Goal: Task Accomplishment & Management: Manage account settings

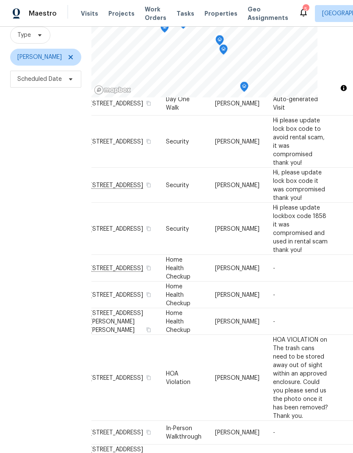
scroll to position [95, 11]
click at [0, 0] on icon at bounding box center [0, 0] width 0 height 0
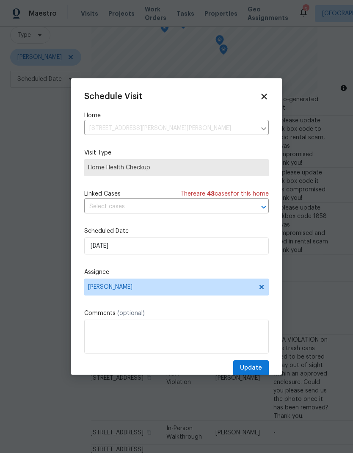
click at [255, 86] on div "Schedule Visit Home 7512 Woods Ridge Trce, Prince George, VA 23875 ​ Visit Type…" at bounding box center [177, 226] width 212 height 296
click at [252, 90] on div "Schedule Visit Home 7512 Woods Ridge Trce, Prince George, VA 23875 ​ Visit Type…" at bounding box center [177, 226] width 212 height 296
click at [257, 94] on div "Schedule Visit" at bounding box center [176, 96] width 185 height 9
click at [262, 93] on icon at bounding box center [264, 96] width 9 height 9
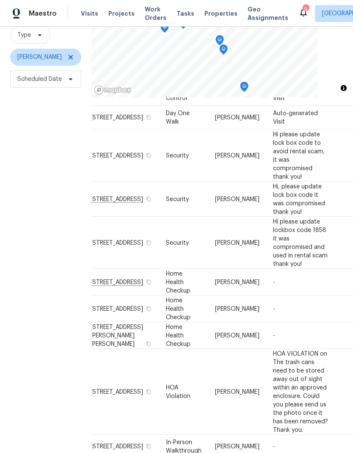
scroll to position [81, 11]
click at [0, 0] on span at bounding box center [0, 0] width 0 height 0
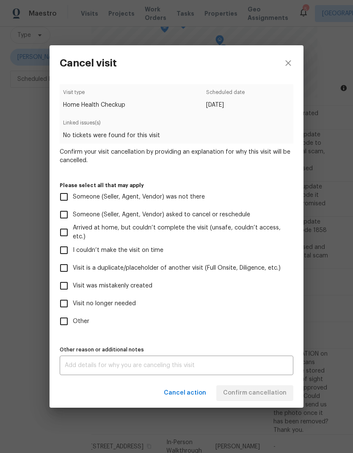
click at [62, 316] on input "Other" at bounding box center [64, 322] width 18 height 18
checkbox input "true"
click at [252, 368] on textarea at bounding box center [177, 366] width 224 height 6
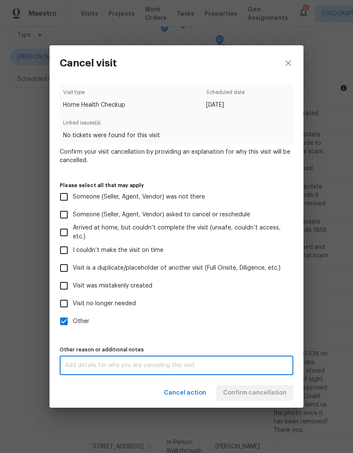
scroll to position [34, 0]
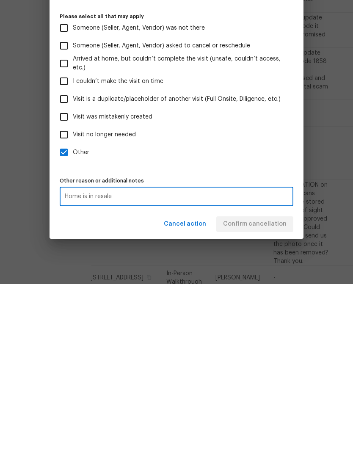
type textarea "Home is in resale"
click at [280, 344] on div "Other reason or additional notes Home is in resale x Other reason or additional…" at bounding box center [177, 359] width 234 height 31
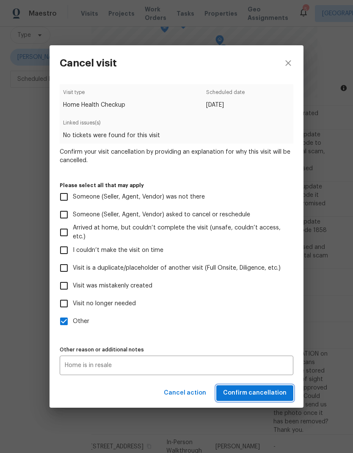
click at [283, 394] on span "Confirm cancellation" at bounding box center [255, 393] width 64 height 11
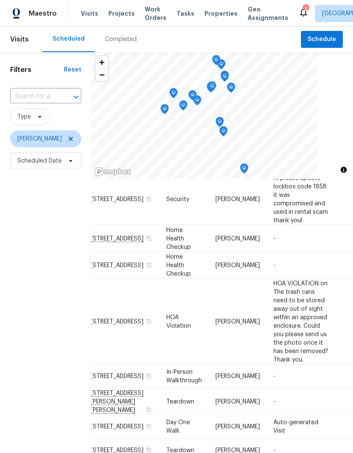
scroll to position [206, 11]
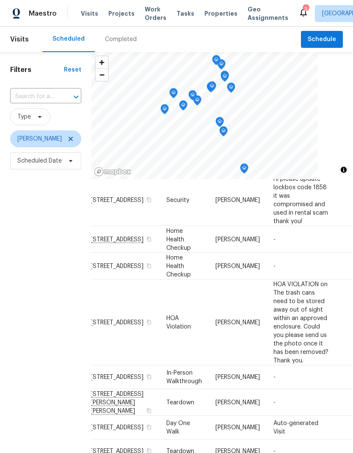
click at [0, 0] on span at bounding box center [0, 0] width 0 height 0
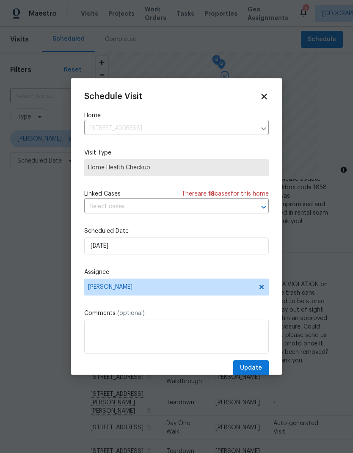
click at [42, 200] on div at bounding box center [176, 226] width 353 height 453
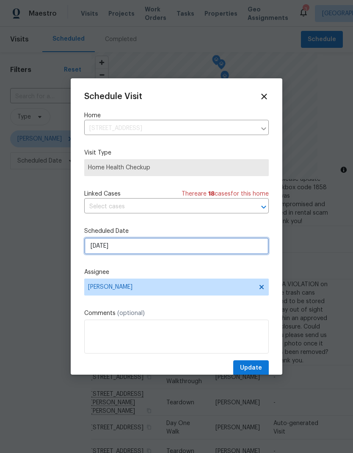
click at [102, 249] on input "9/29/2025" at bounding box center [176, 246] width 185 height 17
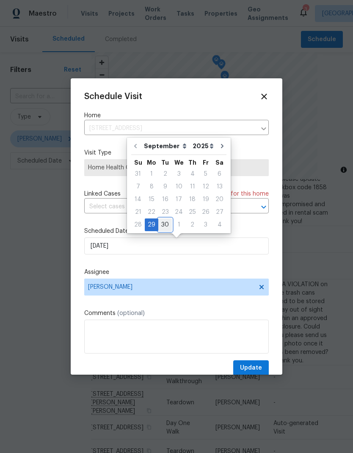
click at [162, 221] on div "30" at bounding box center [165, 225] width 14 height 12
type input "9/30/2025"
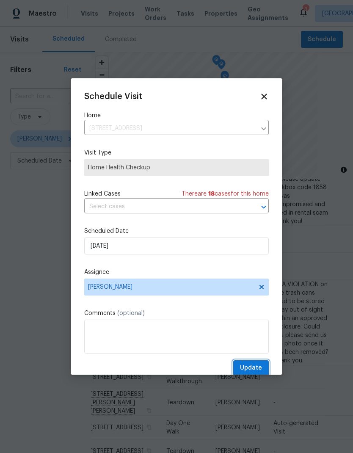
click at [263, 370] on button "Update" at bounding box center [251, 368] width 36 height 16
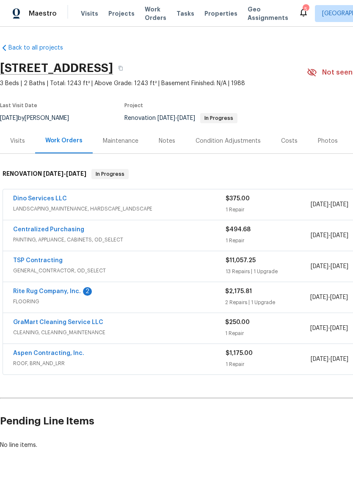
click at [28, 294] on link "Rite Rug Company, Inc." at bounding box center [47, 291] width 68 height 6
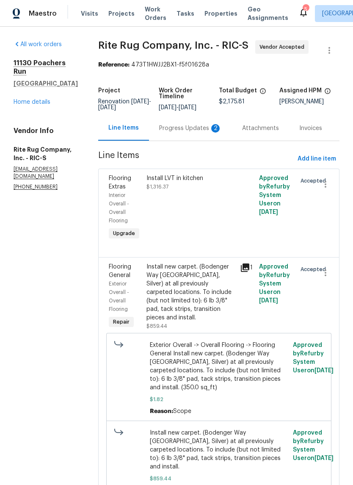
click at [211, 133] on div "Progress Updates 2" at bounding box center [190, 128] width 63 height 8
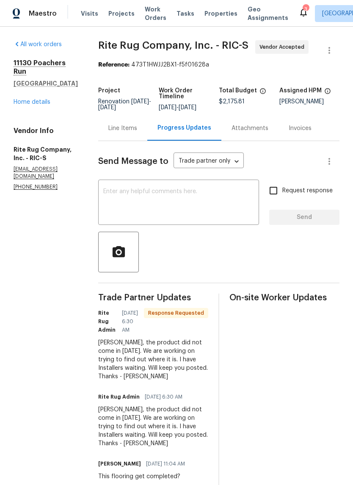
click at [133, 141] on div "Line Items" at bounding box center [122, 128] width 49 height 25
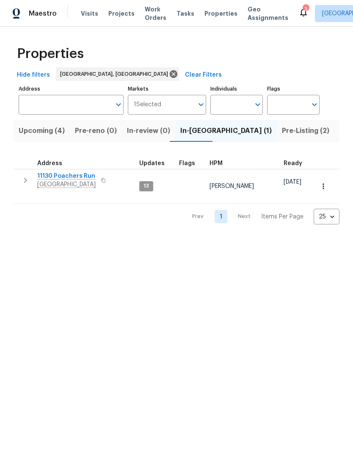
click at [28, 132] on span "Upcoming (4)" at bounding box center [42, 131] width 46 height 12
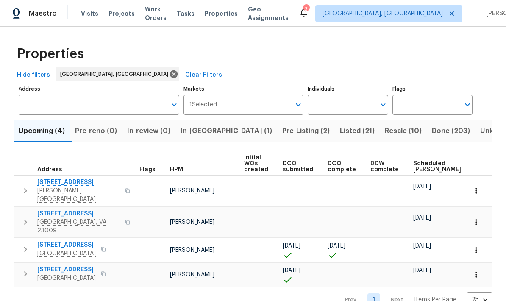
scroll to position [7, 0]
click at [53, 265] on span "1215 N 24th St" at bounding box center [66, 269] width 58 height 8
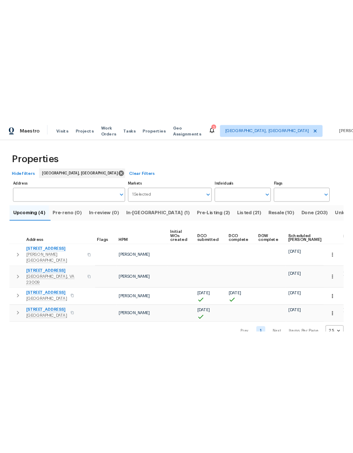
scroll to position [0, 0]
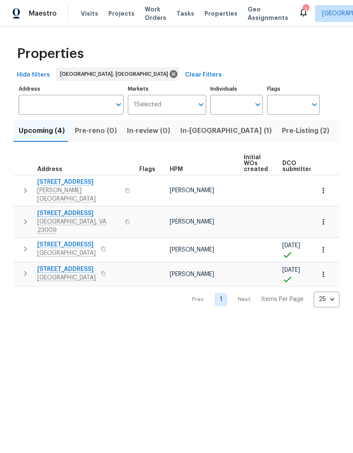
click at [277, 141] on button "Pre-Listing (2)" at bounding box center [306, 131] width 58 height 22
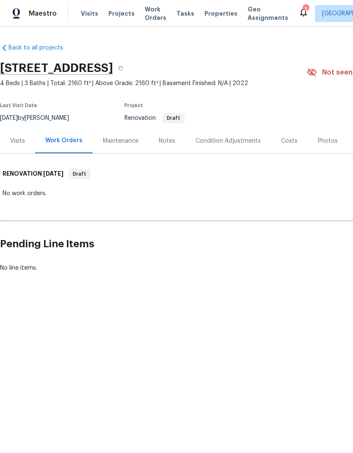
click at [172, 145] on div "Notes" at bounding box center [167, 140] width 37 height 25
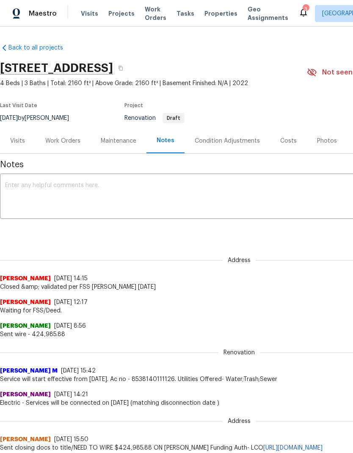
click at [209, 145] on div "Condition Adjustments" at bounding box center [228, 140] width 86 height 25
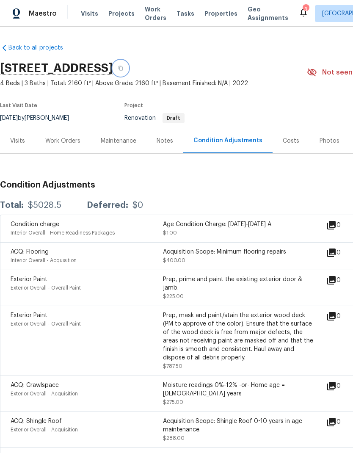
click at [128, 66] on button "button" at bounding box center [120, 68] width 15 height 15
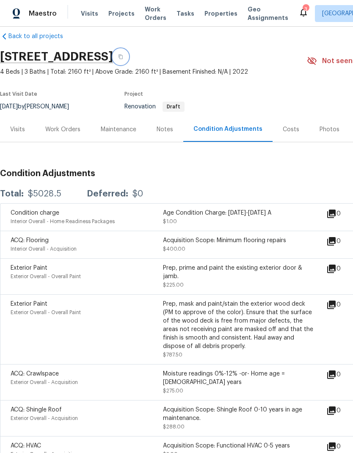
scroll to position [8, 0]
